Goal: Transaction & Acquisition: Purchase product/service

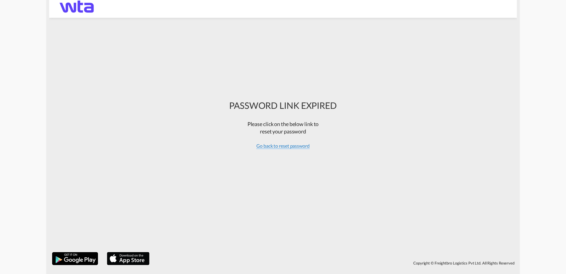
click at [286, 145] on span "Go back to reset password" at bounding box center [282, 146] width 53 height 6
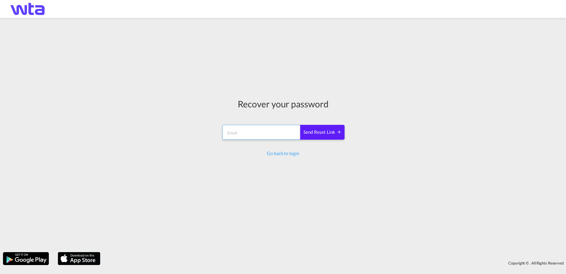
click at [253, 130] on input "email" at bounding box center [261, 132] width 78 height 15
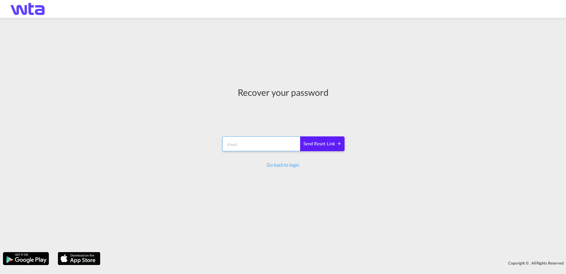
type input "[PERSON_NAME][EMAIL_ADDRESS][DOMAIN_NAME]"
click at [319, 143] on div "Send reset link" at bounding box center [323, 143] width 38 height 7
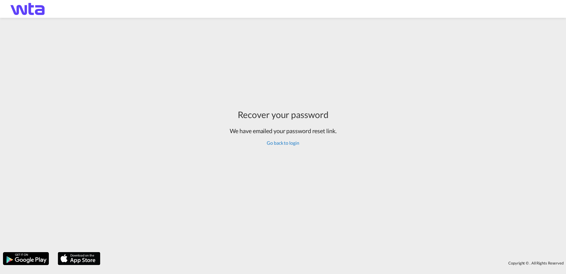
click at [287, 142] on link "Go back to login" at bounding box center [283, 143] width 32 height 6
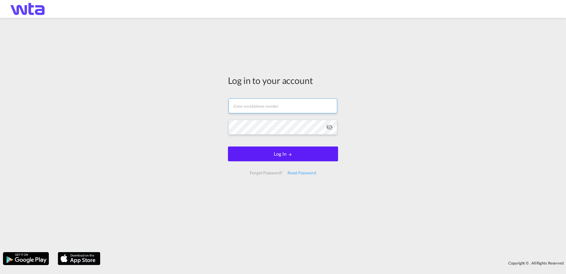
type input "[PERSON_NAME][EMAIL_ADDRESS][DOMAIN_NAME]"
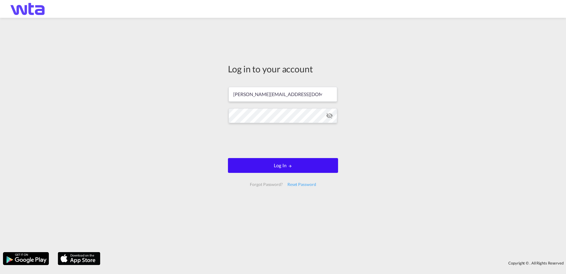
click at [270, 164] on button "Log In" at bounding box center [283, 165] width 110 height 15
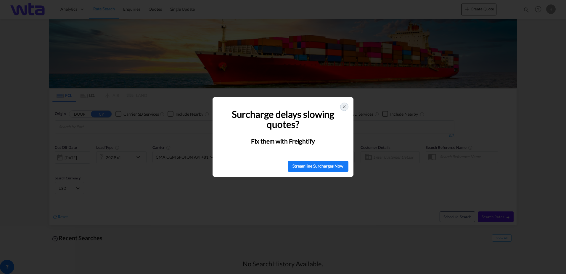
click at [343, 105] on icon at bounding box center [344, 106] width 2 height 2
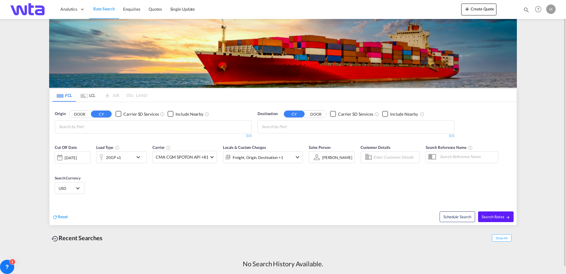
click at [109, 126] on input "Chips input." at bounding box center [87, 126] width 56 height 9
type input "mundra"
click at [76, 138] on div "Mundra India INMUN" at bounding box center [105, 140] width 113 height 18
type input "l"
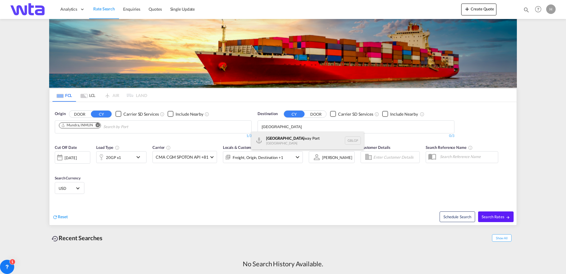
type input "[GEOGRAPHIC_DATA]"
drag, startPoint x: 298, startPoint y: 139, endPoint x: 300, endPoint y: 145, distance: 6.6
click at [299, 139] on div "[GEOGRAPHIC_DATA] way [GEOGRAPHIC_DATA] GBLGP" at bounding box center [307, 140] width 113 height 18
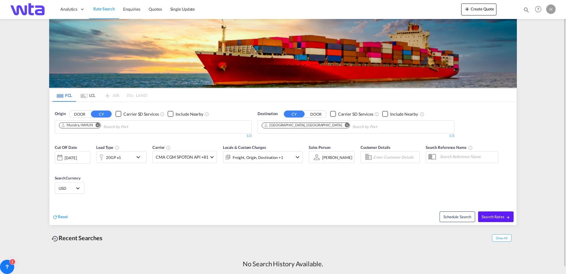
click at [128, 156] on div "20GP x1" at bounding box center [115, 157] width 37 height 12
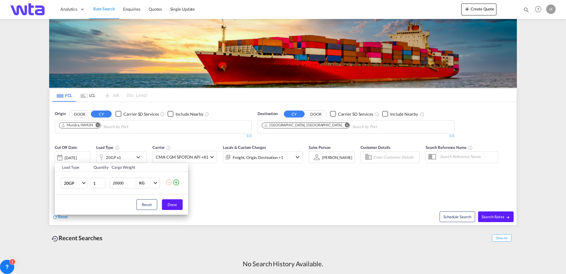
click at [139, 141] on div "Load Type Quantity Cargo Weight 20GP 20GP 40GP 40HC 45HC 20RE 40RE 40HR 20OT 40…" at bounding box center [283, 137] width 566 height 274
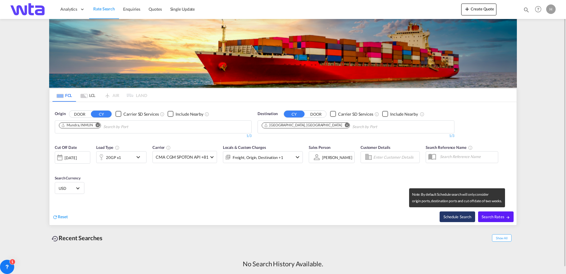
click at [450, 217] on button "Schedule Search" at bounding box center [458, 216] width 36 height 11
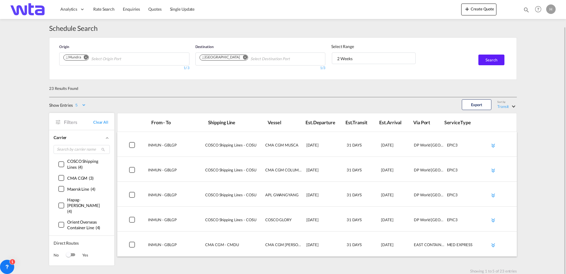
scroll to position [13, 0]
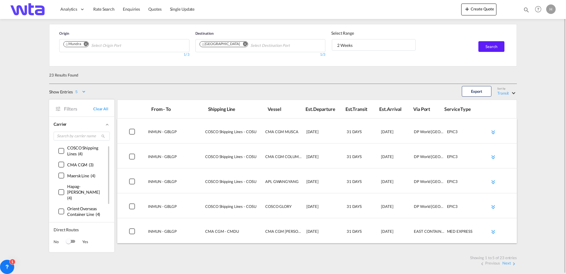
click at [62, 189] on div "()" at bounding box center [61, 192] width 6 height 6
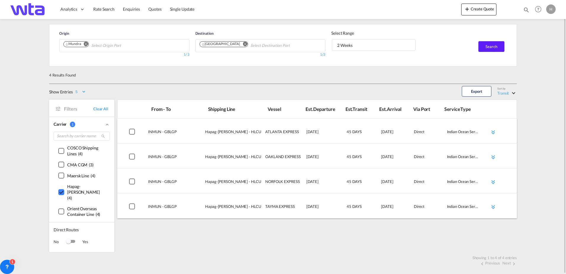
click at [132, 131] on div at bounding box center [132, 132] width 6 height 6
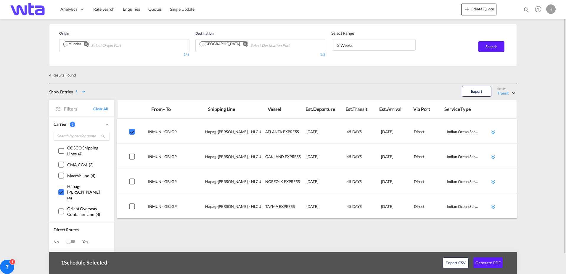
scroll to position [36, 0]
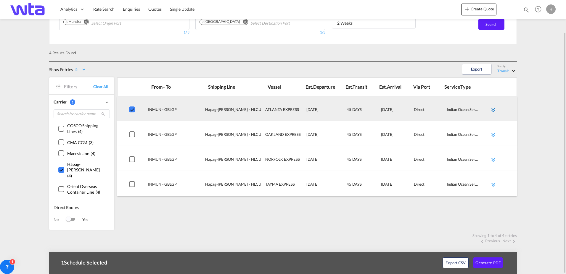
click at [492, 111] on md-icon "icon-chevron-double-down md-link-fg" at bounding box center [493, 109] width 7 height 7
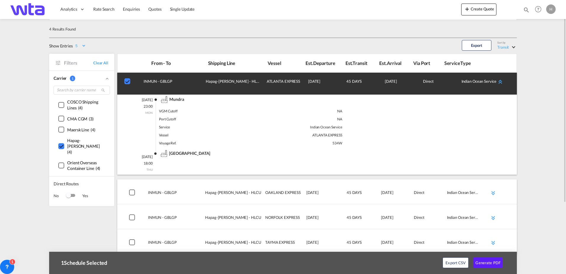
scroll to position [84, 0]
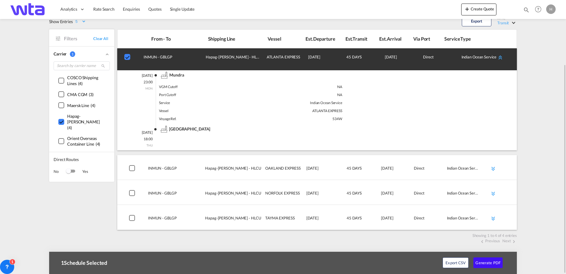
click at [490, 262] on button "Generate PDF" at bounding box center [488, 262] width 29 height 11
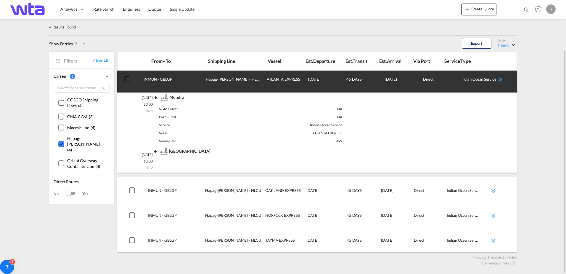
scroll to position [0, 0]
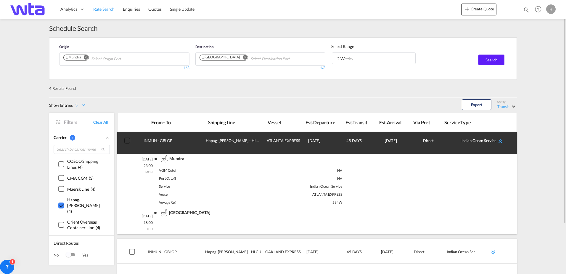
click at [109, 9] on span "Rate Search" at bounding box center [103, 9] width 21 height 5
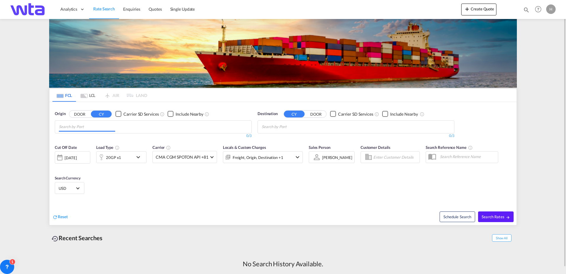
click at [142, 125] on md-chips at bounding box center [153, 127] width 196 height 12
type input "mundra"
drag, startPoint x: 87, startPoint y: 140, endPoint x: 298, endPoint y: 118, distance: 212.0
click at [87, 139] on div "Mundra India INMUN" at bounding box center [105, 140] width 113 height 18
click at [318, 114] on button "DOOR" at bounding box center [316, 113] width 21 height 7
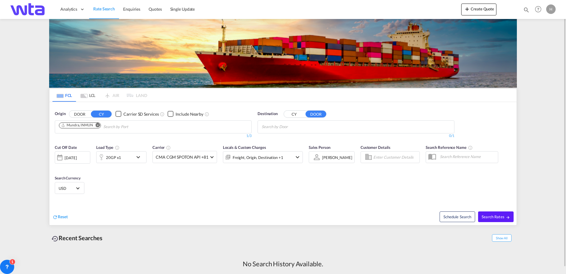
click at [304, 127] on input "Search by Door" at bounding box center [290, 126] width 56 height 9
type input "k"
type input "[GEOGRAPHIC_DATA]"
click at [297, 113] on button "CY" at bounding box center [294, 113] width 21 height 7
click at [298, 125] on input "[GEOGRAPHIC_DATA]" at bounding box center [290, 126] width 56 height 9
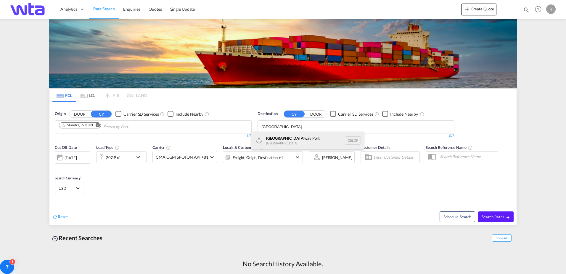
click at [293, 139] on div "[GEOGRAPHIC_DATA] way [GEOGRAPHIC_DATA] GBLGP" at bounding box center [307, 140] width 113 height 18
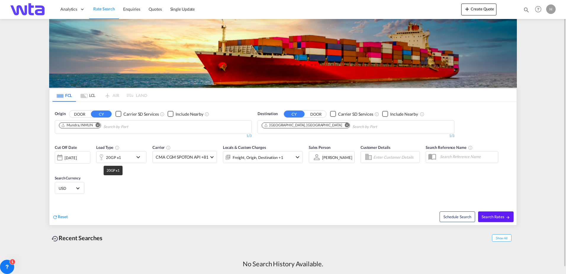
click at [107, 158] on div "20GP x1" at bounding box center [113, 157] width 15 height 8
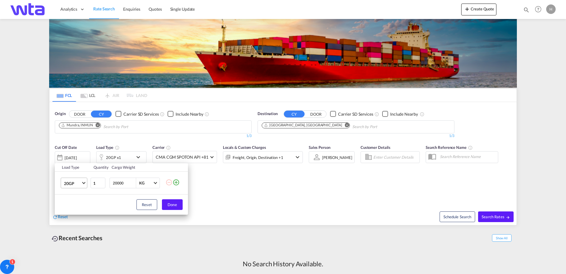
click at [76, 183] on span "20GP" at bounding box center [72, 183] width 17 height 6
click at [77, 197] on md-option "40GP" at bounding box center [79, 197] width 40 height 14
click at [122, 184] on input "20000" at bounding box center [124, 183] width 24 height 10
drag, startPoint x: 109, startPoint y: 182, endPoint x: 84, endPoint y: 182, distance: 24.9
click at [88, 182] on tr "40GP 1 20000 KG KG" at bounding box center [121, 182] width 133 height 23
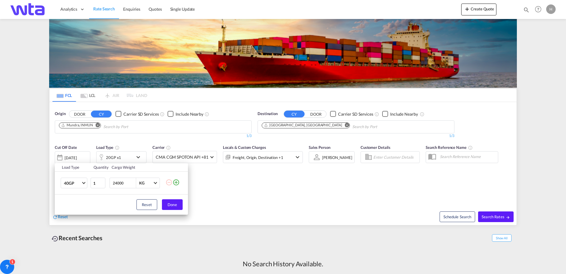
type input "24000"
click at [211, 157] on div "Load Type Quantity Cargo Weight 40GP 1 24000 KG KG Load type addition is restri…" at bounding box center [283, 137] width 566 height 274
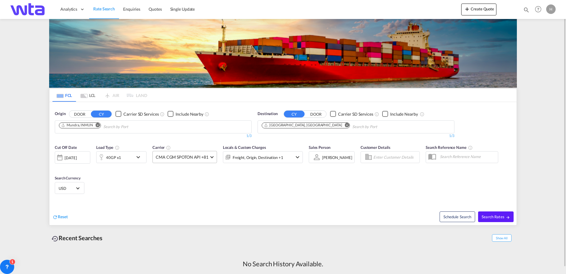
click at [212, 155] on md-select-value "CMA CGM SPOTON API +81" at bounding box center [185, 157] width 64 height 12
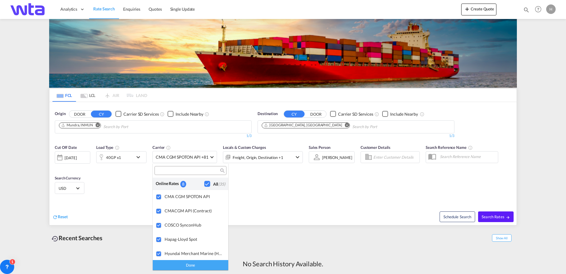
type md-option "[object Object]"
click at [190, 170] on input "search" at bounding box center [188, 170] width 64 height 5
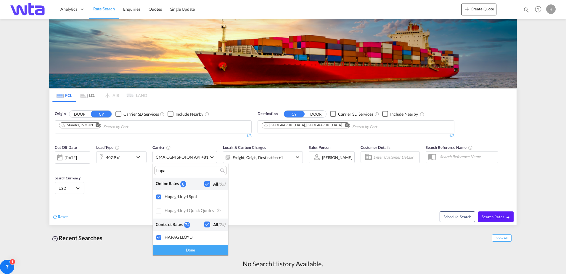
type input "hapa"
click at [191, 250] on div "Done" at bounding box center [191, 250] width 76 height 10
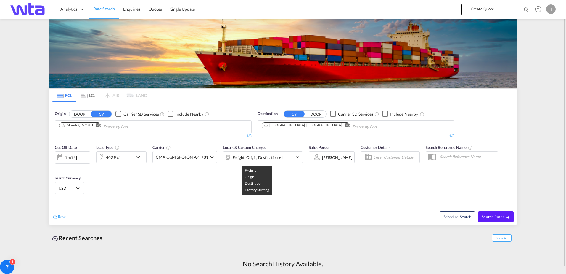
click at [262, 155] on div "Freight, Origin, Destination +1" at bounding box center [258, 157] width 51 height 8
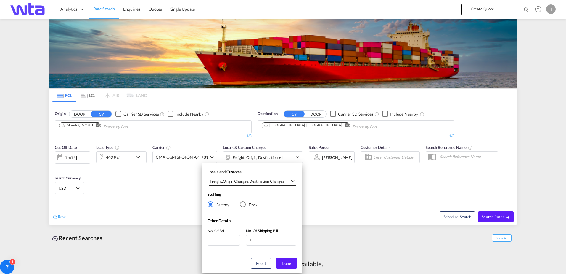
click at [278, 180] on div "Destination Charges" at bounding box center [266, 180] width 35 height 5
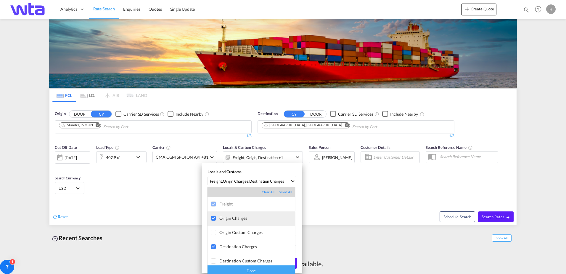
click at [246, 219] on div "Origin Charges" at bounding box center [257, 217] width 76 height 5
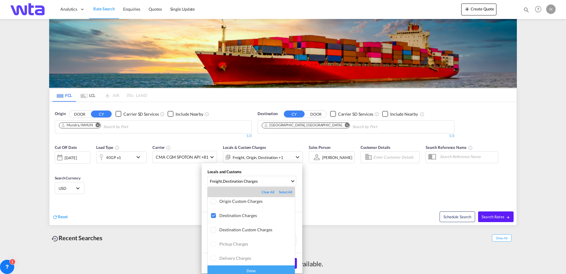
scroll to position [31, 0]
click at [244, 269] on div "Done" at bounding box center [251, 270] width 87 height 10
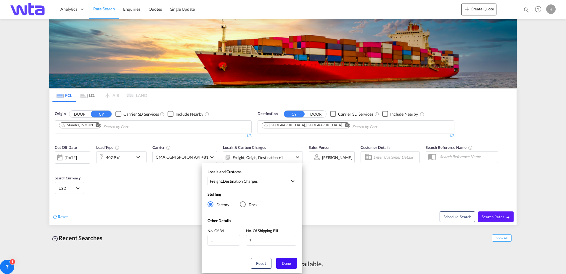
click at [291, 262] on button "Done" at bounding box center [286, 263] width 21 height 11
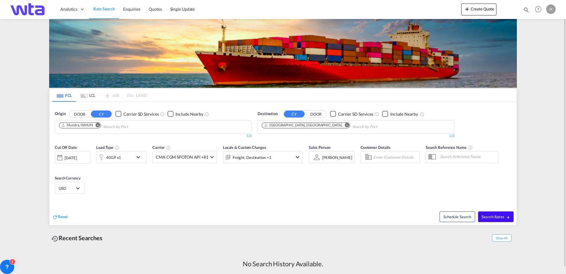
click at [489, 216] on span "Search Rates" at bounding box center [496, 216] width 28 height 5
type input "INMUN to GBLGP / [DATE]"
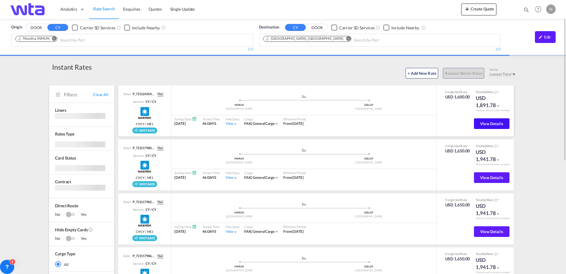
click at [491, 123] on span "View Details" at bounding box center [491, 123] width 23 height 5
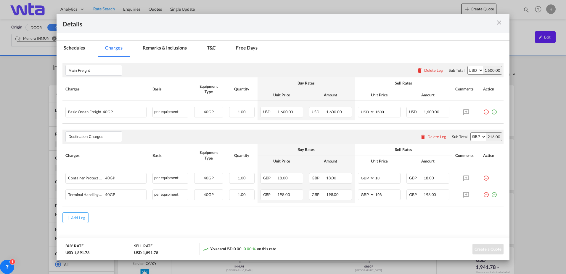
scroll to position [76, 0]
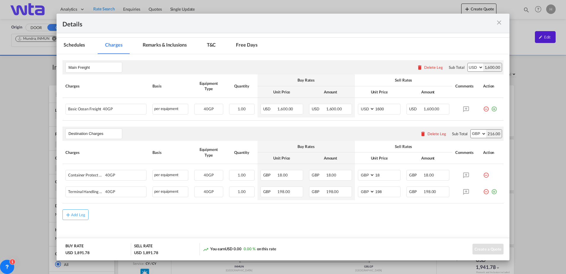
click at [500, 21] on md-icon "icon-close m-3 fg-AAA8AD cursor" at bounding box center [499, 22] width 7 height 7
